Goal: Task Accomplishment & Management: Manage account settings

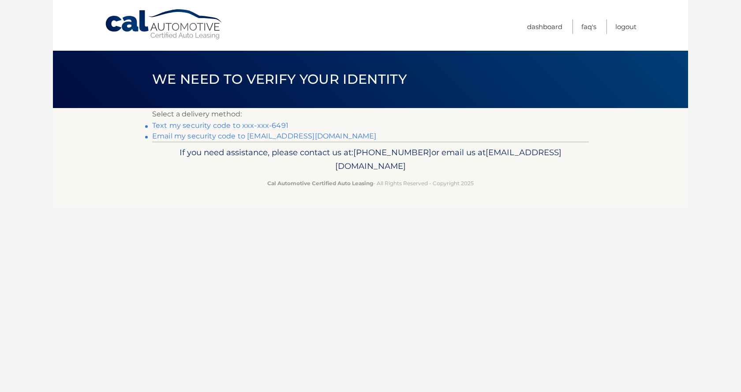
click at [227, 125] on link "Text my security code to xxx-xxx-6491" at bounding box center [220, 125] width 136 height 8
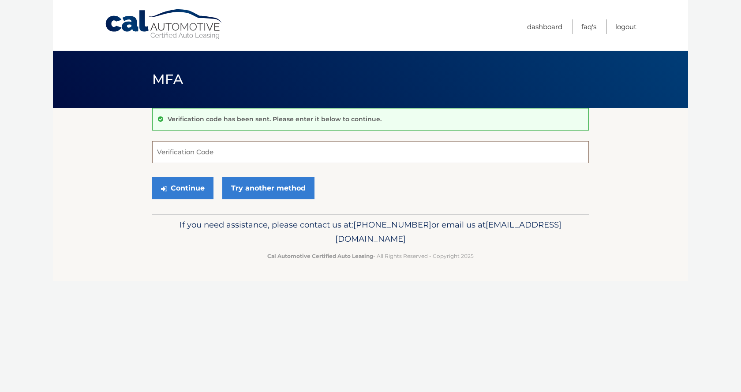
click at [180, 149] on input "Verification Code" at bounding box center [370, 152] width 437 height 22
type input "401126"
click at [197, 191] on button "Continue" at bounding box center [182, 188] width 61 height 22
click at [186, 189] on button "Continue" at bounding box center [182, 188] width 61 height 22
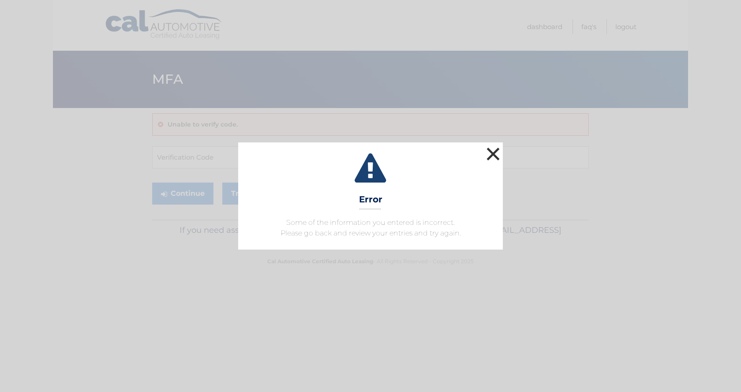
click at [493, 153] on button "×" at bounding box center [493, 154] width 18 height 18
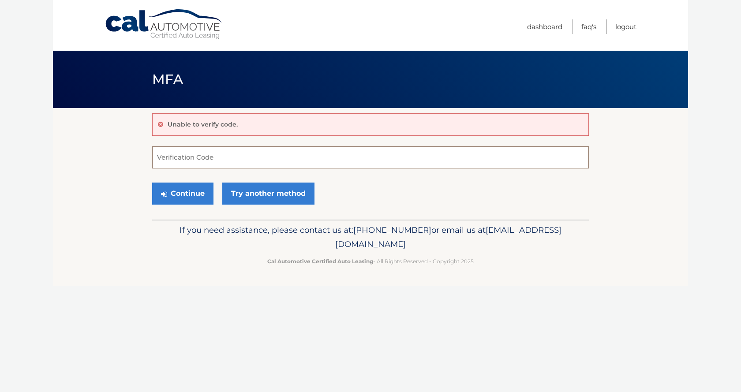
click at [187, 160] on input "Verification Code" at bounding box center [370, 157] width 437 height 22
type input "401126"
click at [186, 191] on button "Continue" at bounding box center [182, 194] width 61 height 22
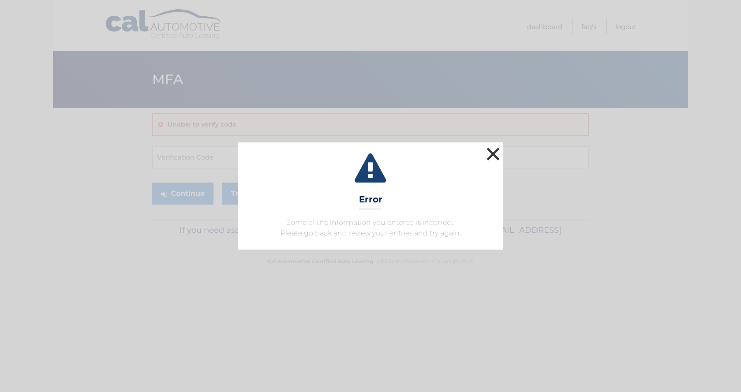
click at [489, 153] on button "×" at bounding box center [493, 154] width 18 height 18
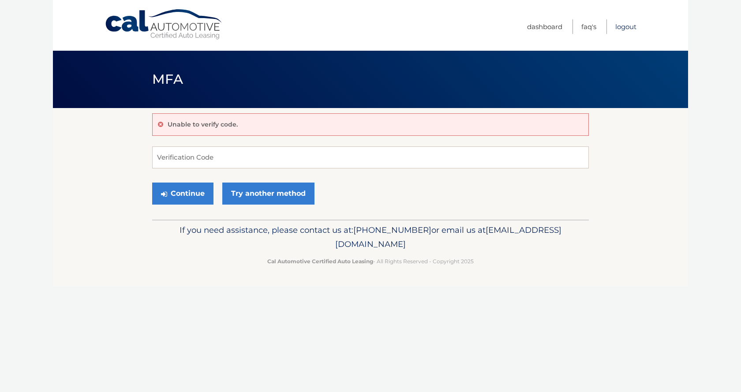
click at [621, 27] on link "Logout" at bounding box center [625, 26] width 21 height 15
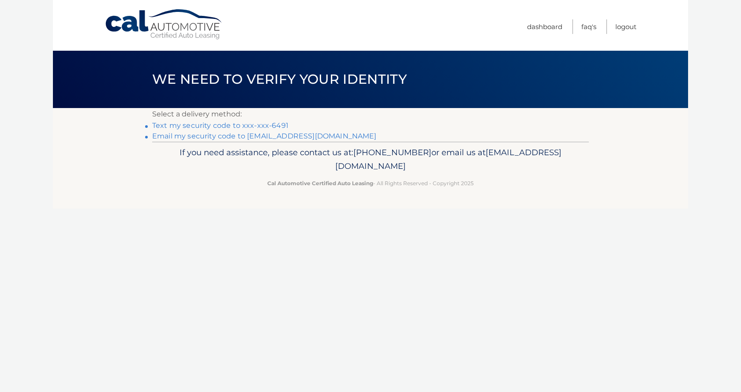
click at [220, 124] on link "Text my security code to xxx-xxx-6491" at bounding box center [220, 125] width 136 height 8
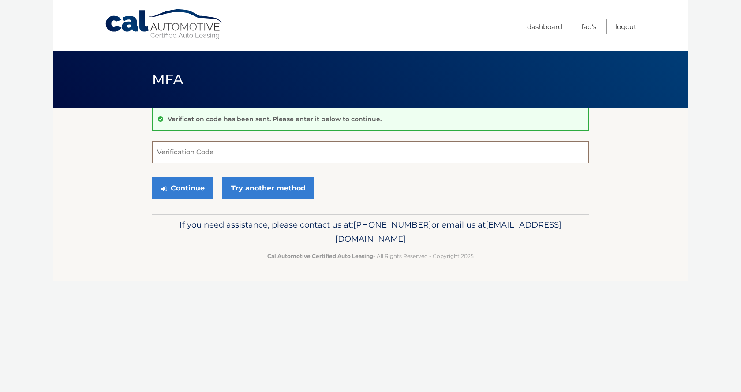
click at [191, 153] on input "Verification Code" at bounding box center [370, 152] width 437 height 22
type input "251532"
click at [188, 189] on button "Continue" at bounding box center [182, 188] width 61 height 22
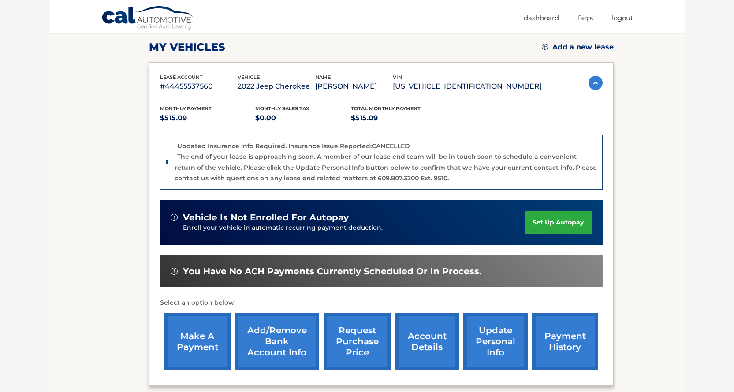
scroll to position [132, 0]
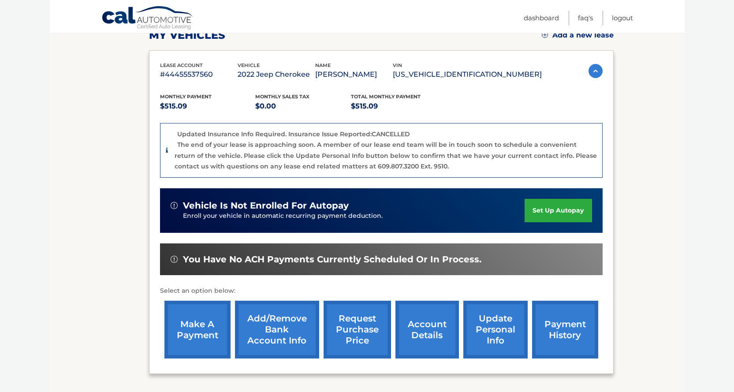
click at [190, 333] on link "make a payment" at bounding box center [198, 330] width 66 height 58
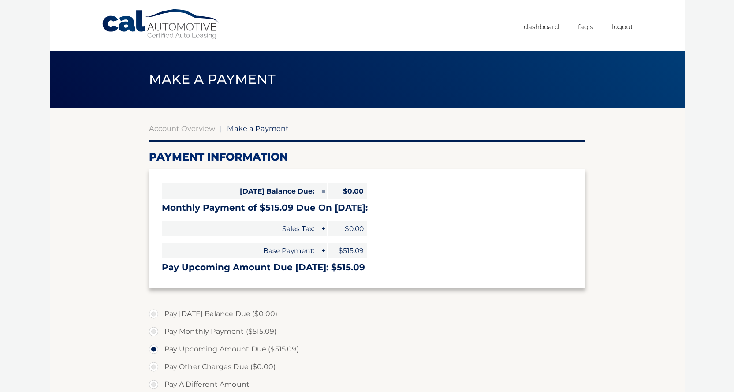
select select "ZTUzYTEzMDMtM2ZhZC00NmI5LWIwN2MtZGJhZWIzZWI3OTM2"
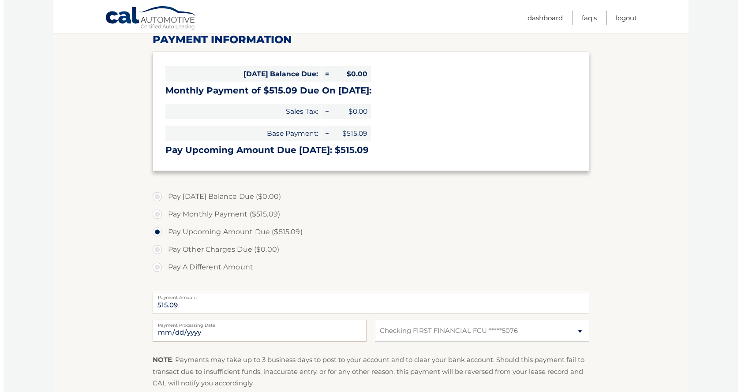
scroll to position [176, 0]
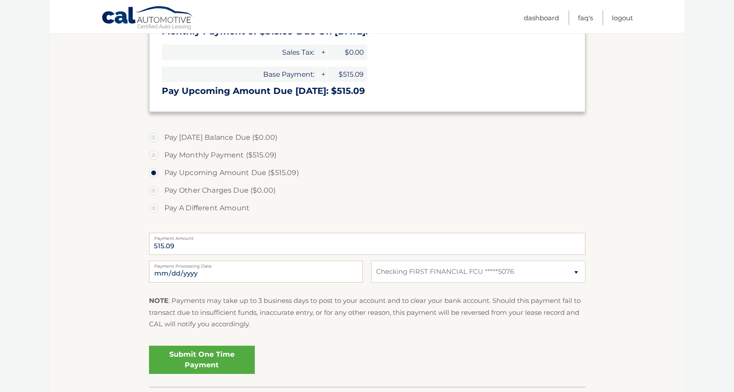
click at [207, 363] on link "Submit One Time Payment" at bounding box center [202, 360] width 106 height 28
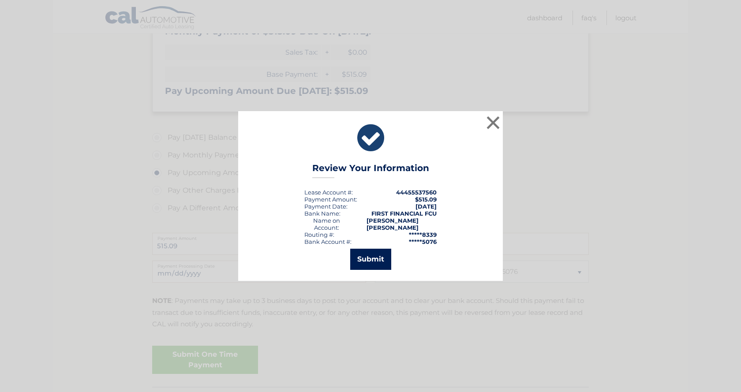
click at [370, 259] on button "Submit" at bounding box center [370, 259] width 41 height 21
